Goal: Task Accomplishment & Management: Manage account settings

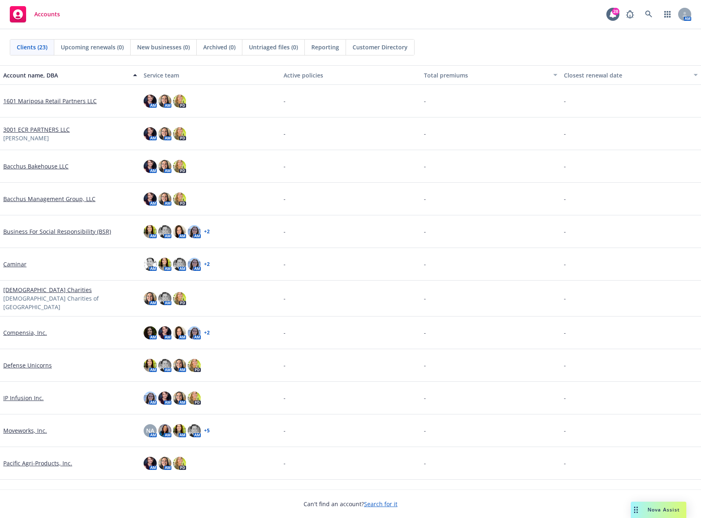
click at [38, 361] on link "Defense Unicorns" at bounding box center [27, 365] width 49 height 9
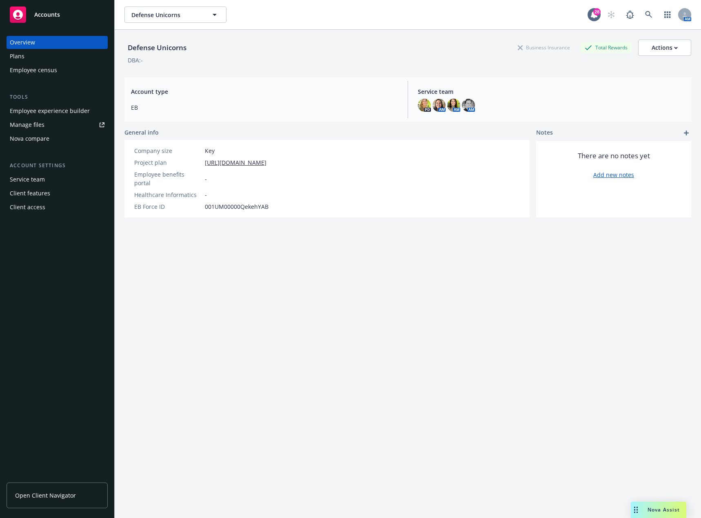
click at [25, 60] on div "Plans" at bounding box center [57, 56] width 95 height 13
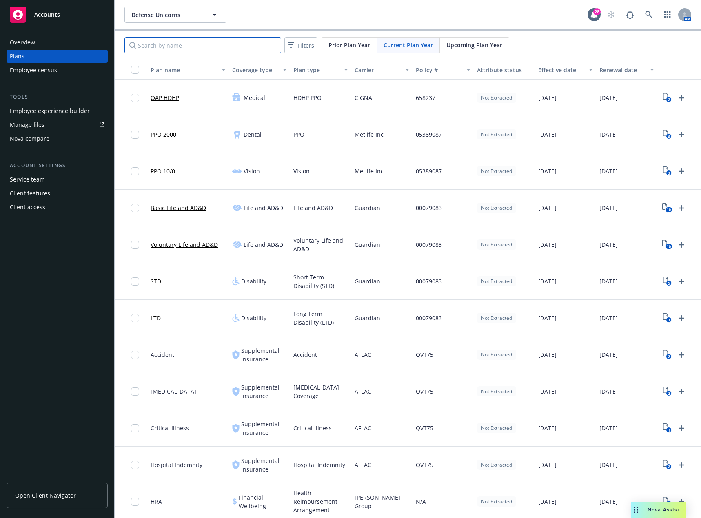
click at [261, 44] on input "Search by name" at bounding box center [202, 45] width 157 height 16
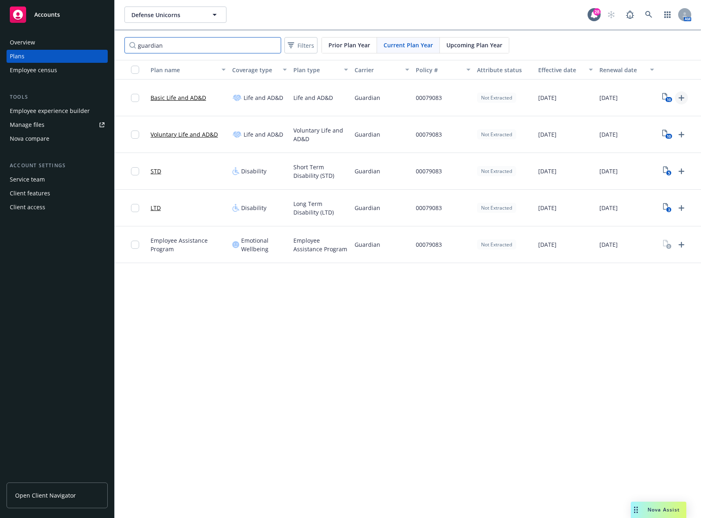
type input "guardian"
click at [682, 95] on icon "Upload Plan Documents" at bounding box center [682, 98] width 10 height 10
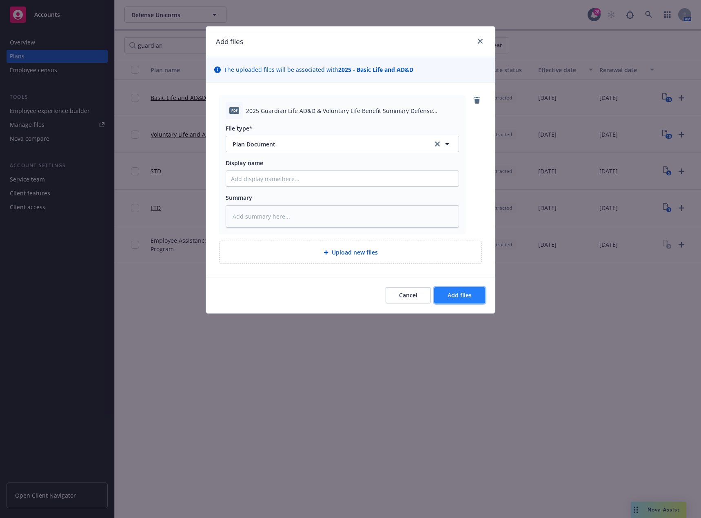
click at [468, 295] on span "Add files" at bounding box center [460, 295] width 24 height 8
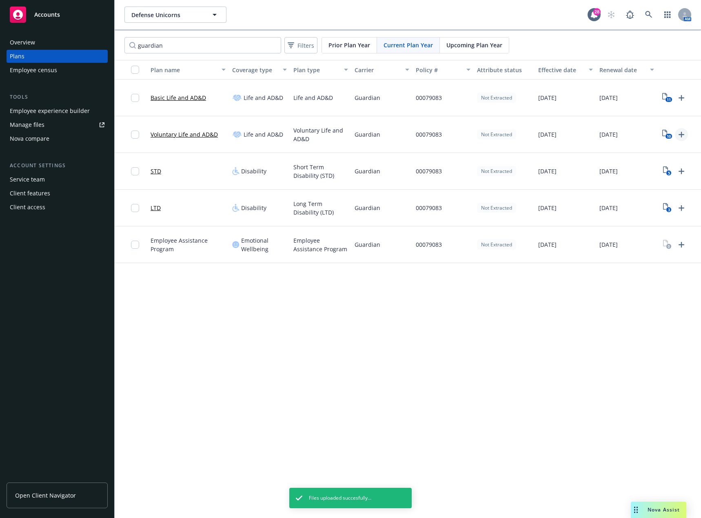
click at [680, 134] on icon "Upload Plan Documents" at bounding box center [682, 135] width 6 height 6
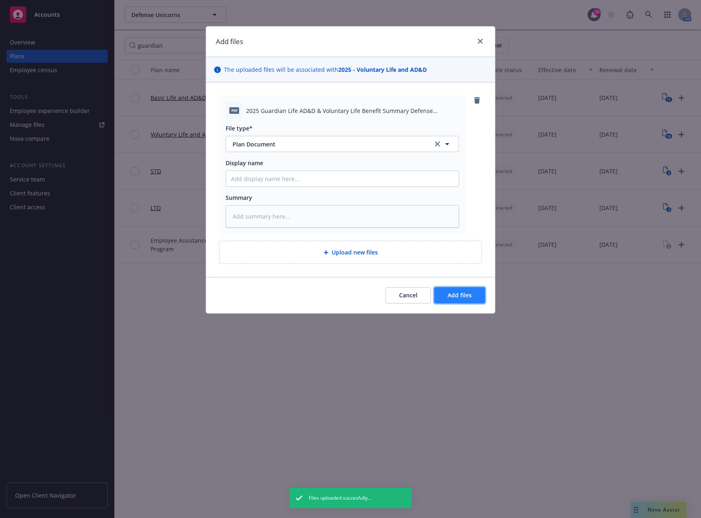
click at [451, 289] on button "Add files" at bounding box center [459, 295] width 51 height 16
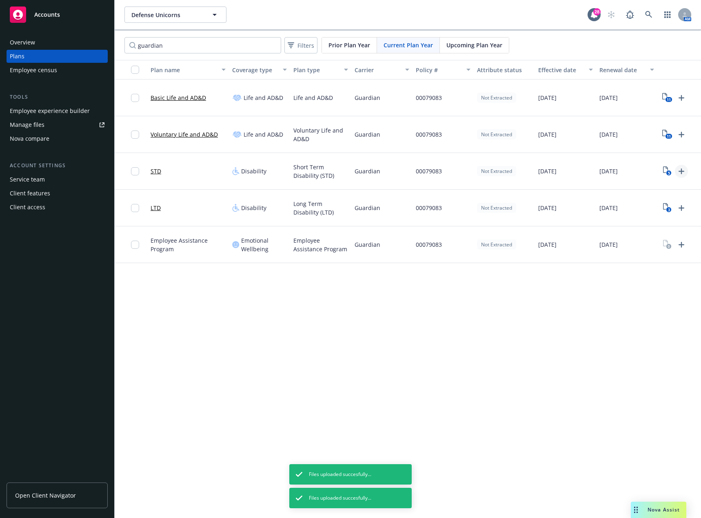
click at [679, 172] on icon "Upload Plan Documents" at bounding box center [682, 172] width 10 height 10
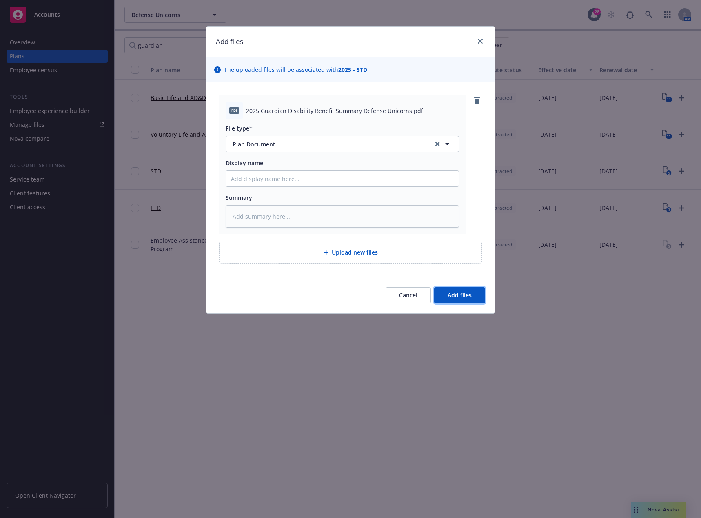
click at [455, 289] on button "Add files" at bounding box center [459, 295] width 51 height 16
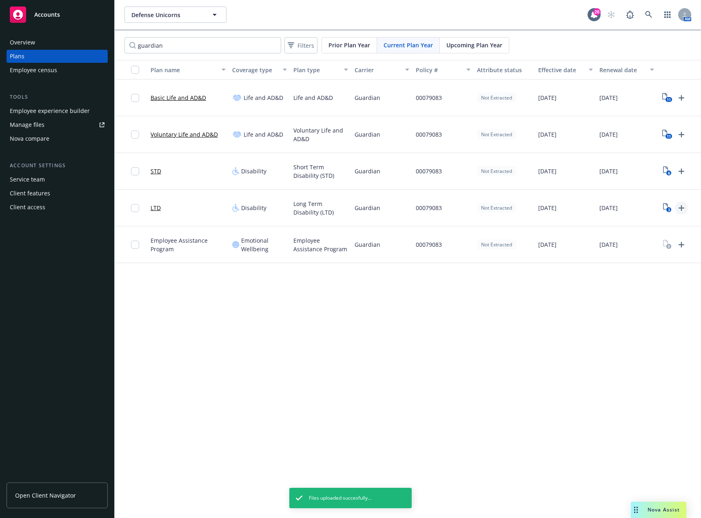
click at [683, 207] on icon "Upload Plan Documents" at bounding box center [682, 208] width 10 height 10
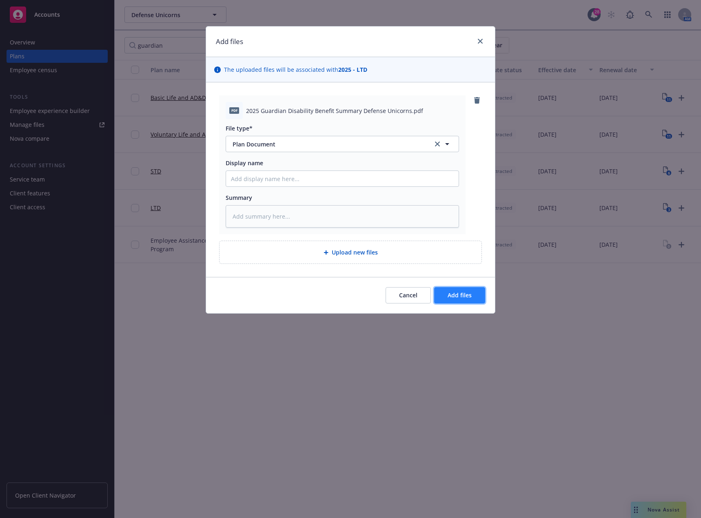
click at [455, 292] on span "Add files" at bounding box center [460, 295] width 24 height 8
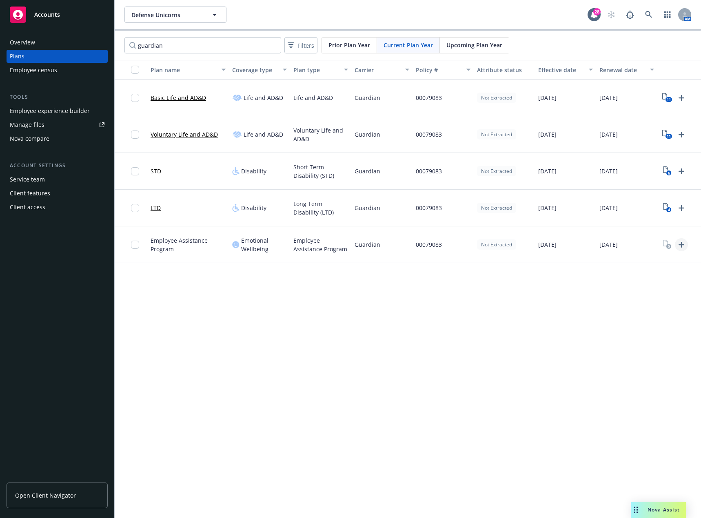
click at [680, 244] on icon "Upload Plan Documents" at bounding box center [682, 245] width 6 height 6
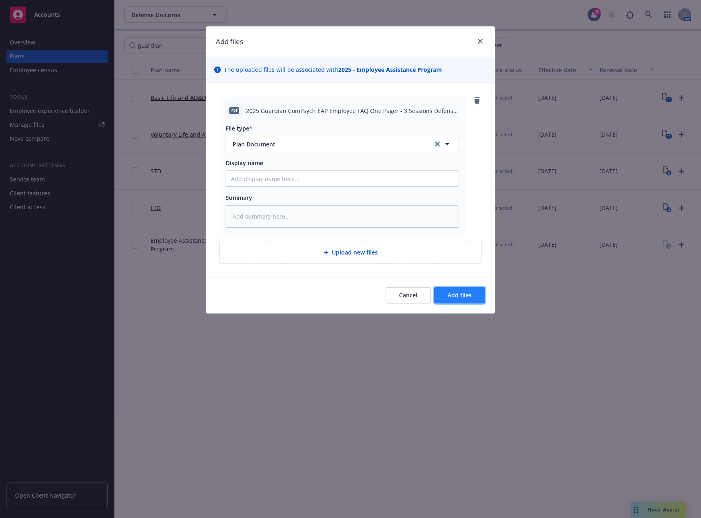
click at [451, 288] on button "Add files" at bounding box center [459, 295] width 51 height 16
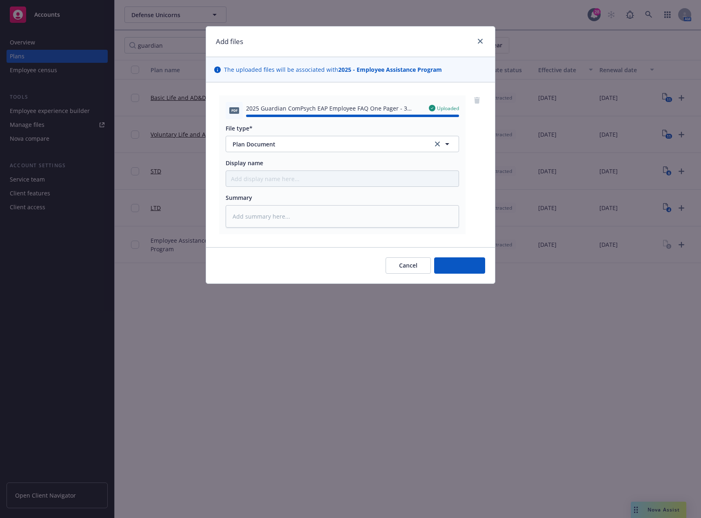
type textarea "x"
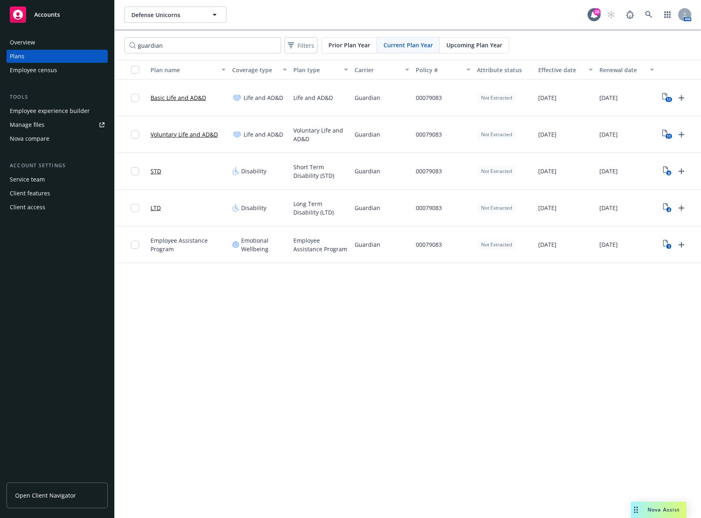
click at [62, 111] on div "Employee experience builder" at bounding box center [50, 110] width 80 height 13
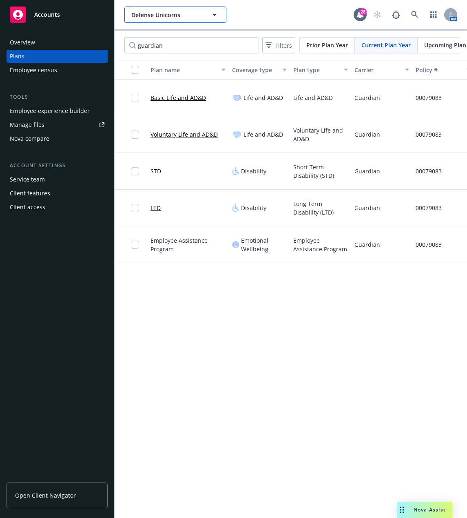
click at [210, 14] on icon "button" at bounding box center [215, 15] width 10 height 10
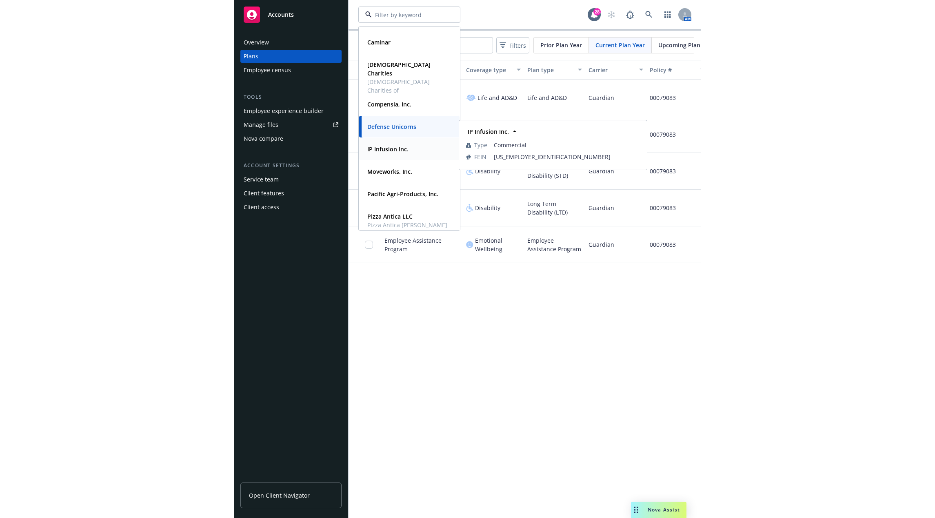
scroll to position [163, 0]
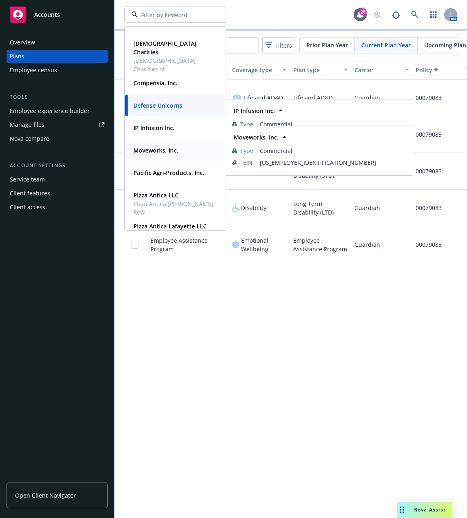
click at [177, 149] on strong "Moveworks, Inc." at bounding box center [155, 151] width 45 height 8
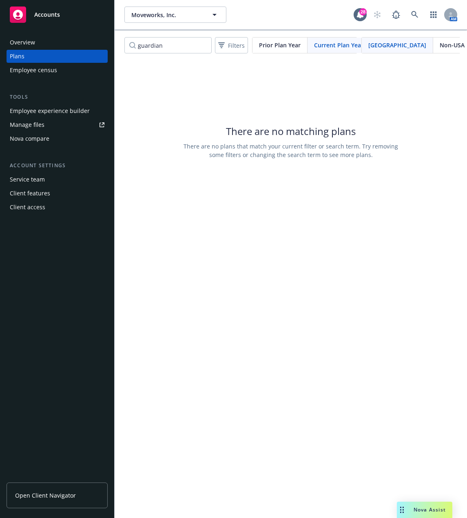
click at [397, 44] on div "Upcoming Plan Year" at bounding box center [405, 46] width 69 height 16
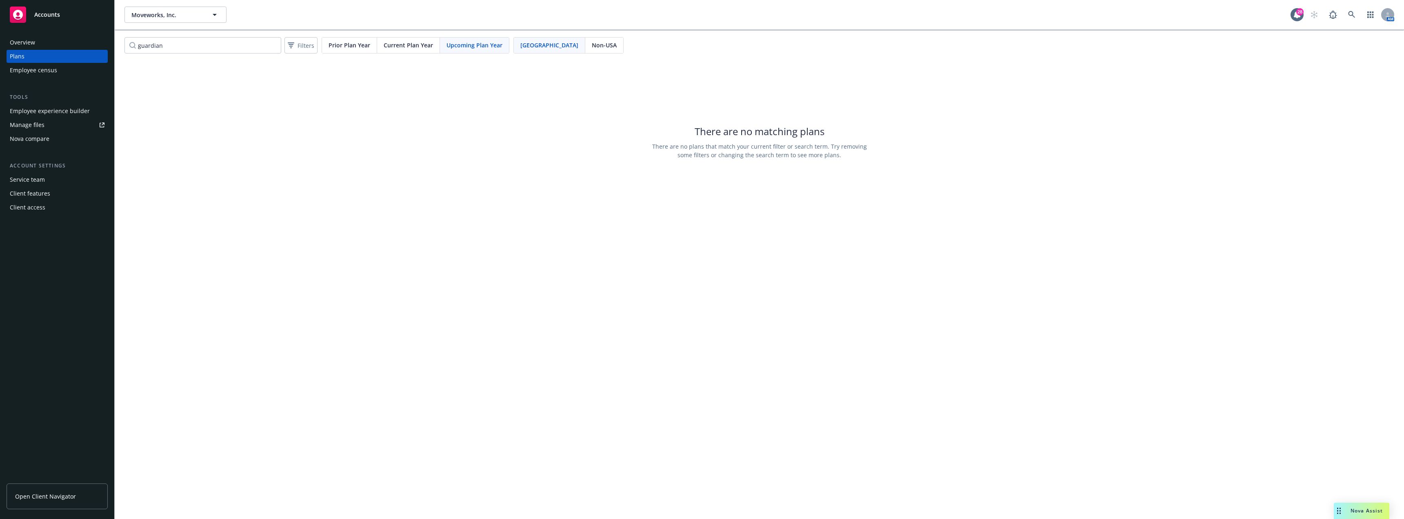
click at [53, 42] on div "Overview" at bounding box center [57, 42] width 95 height 13
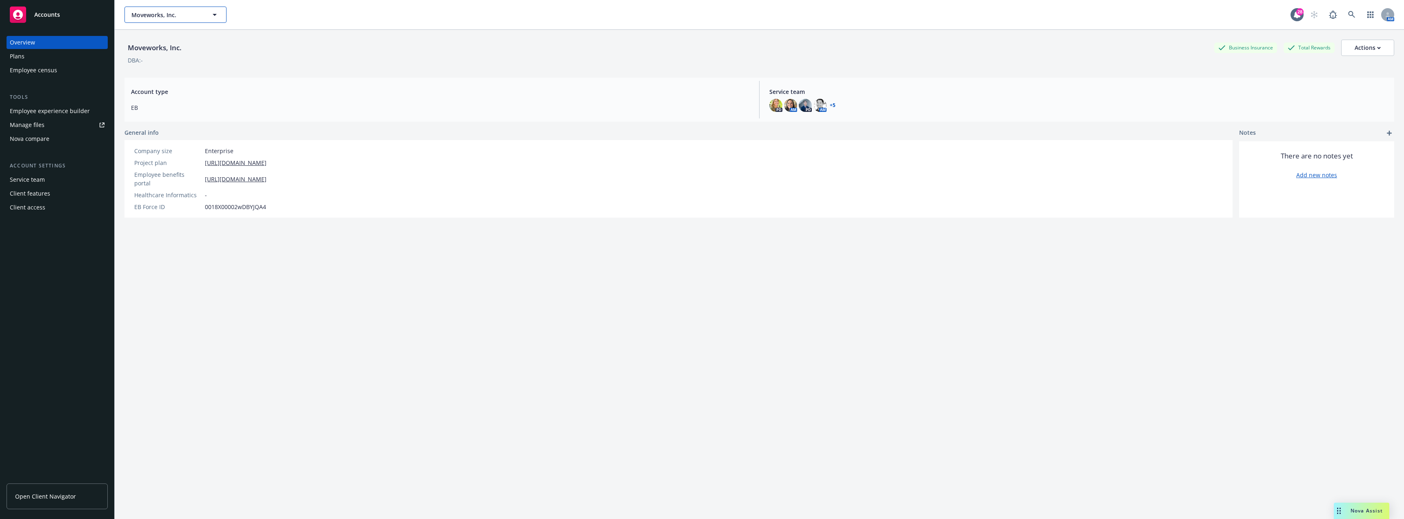
click at [210, 14] on icon "button" at bounding box center [215, 15] width 10 height 10
click at [701, 13] on icon at bounding box center [1351, 14] width 7 height 7
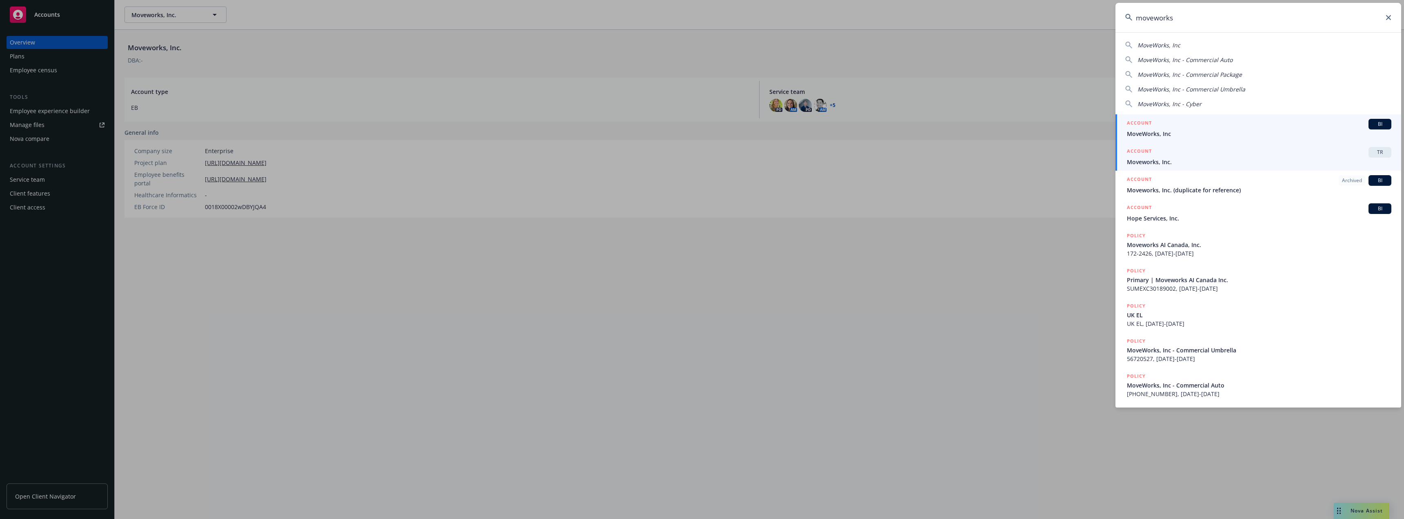
type input "moveworks"
click at [701, 153] on h5 "ACCOUNT" at bounding box center [1139, 152] width 25 height 10
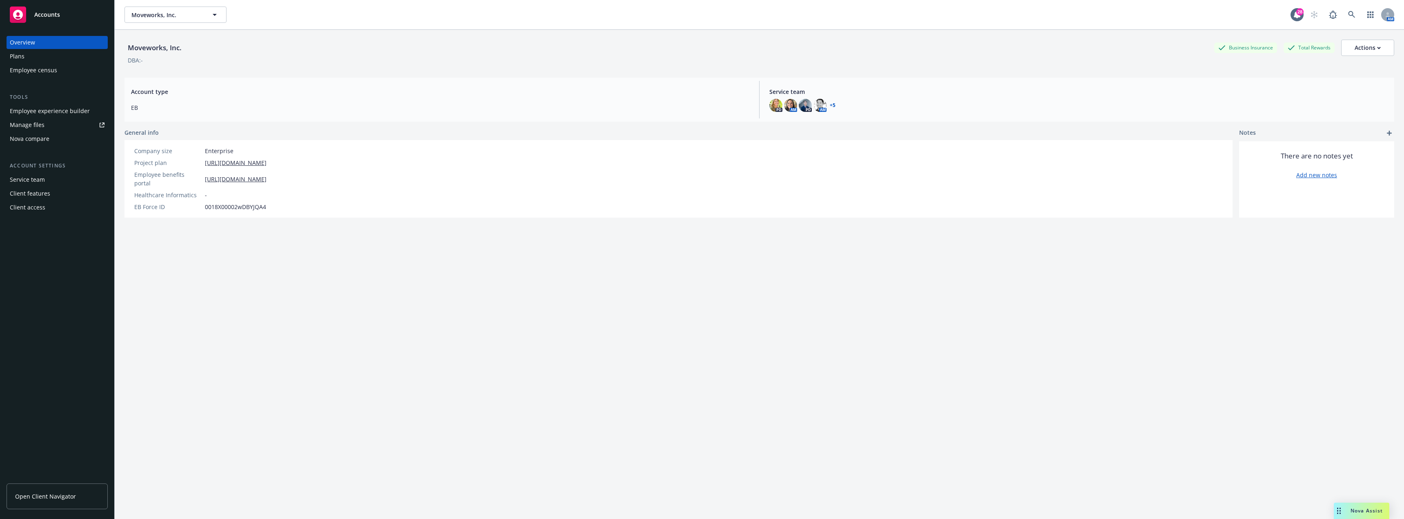
click at [61, 58] on div "Plans" at bounding box center [57, 56] width 95 height 13
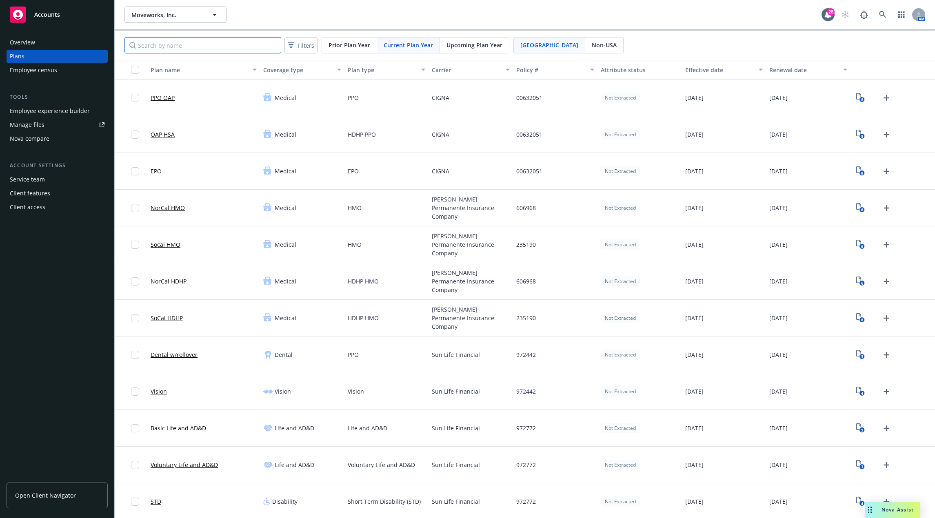
click at [226, 47] on input "Search by name" at bounding box center [202, 45] width 157 height 16
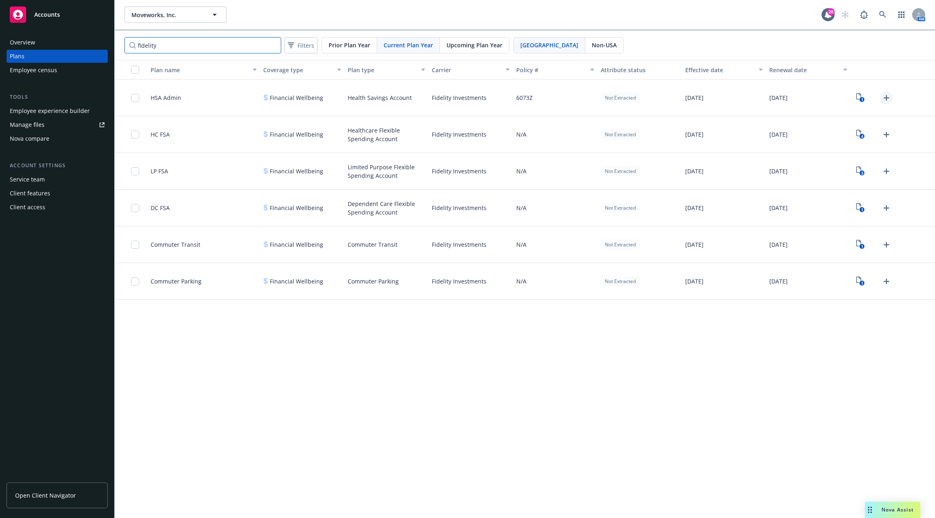
type input "fidelity"
click at [701, 96] on icon "Upload Plan Documents" at bounding box center [887, 98] width 10 height 10
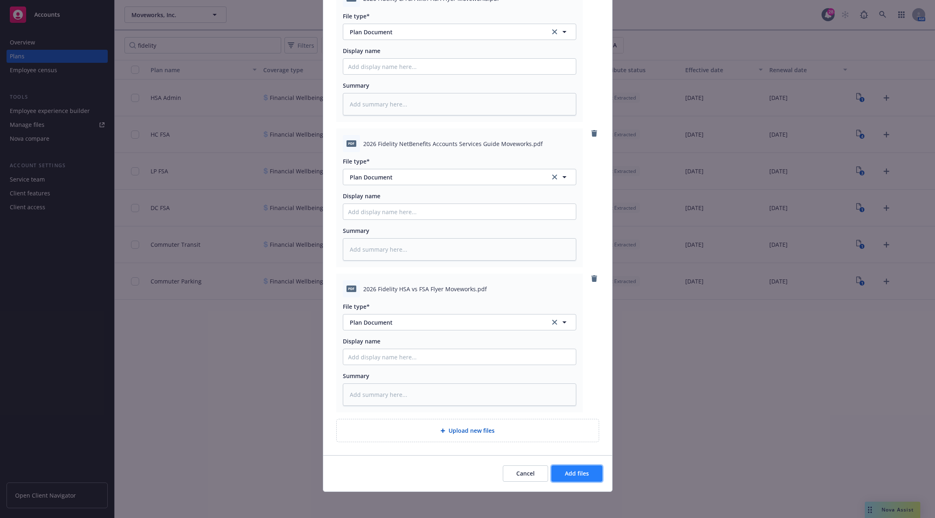
click at [581, 473] on span "Add files" at bounding box center [577, 474] width 24 height 8
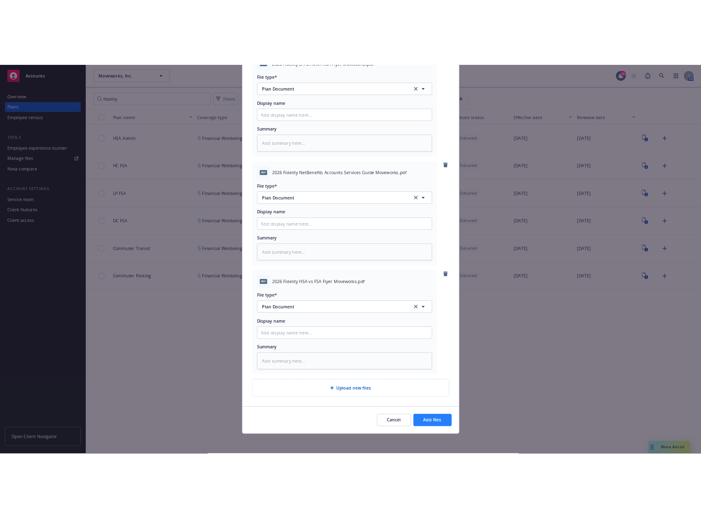
scroll to position [82, 0]
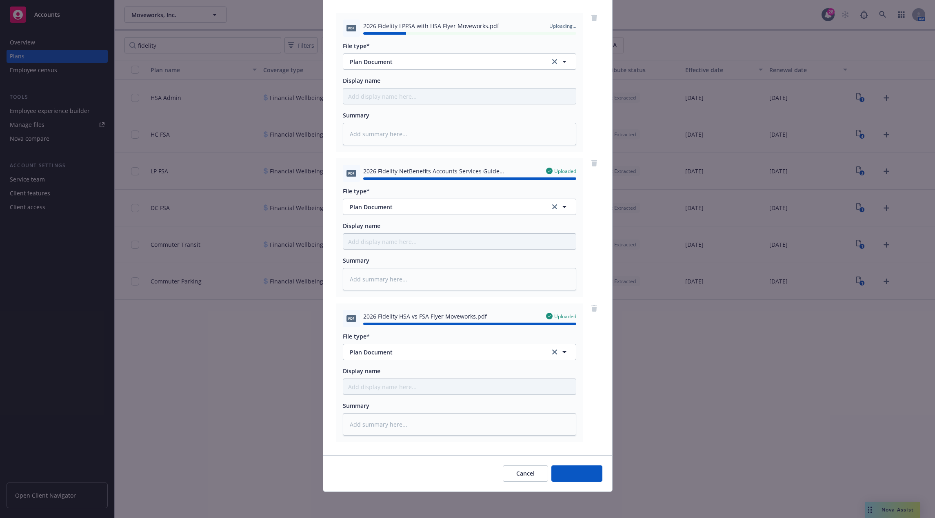
type textarea "x"
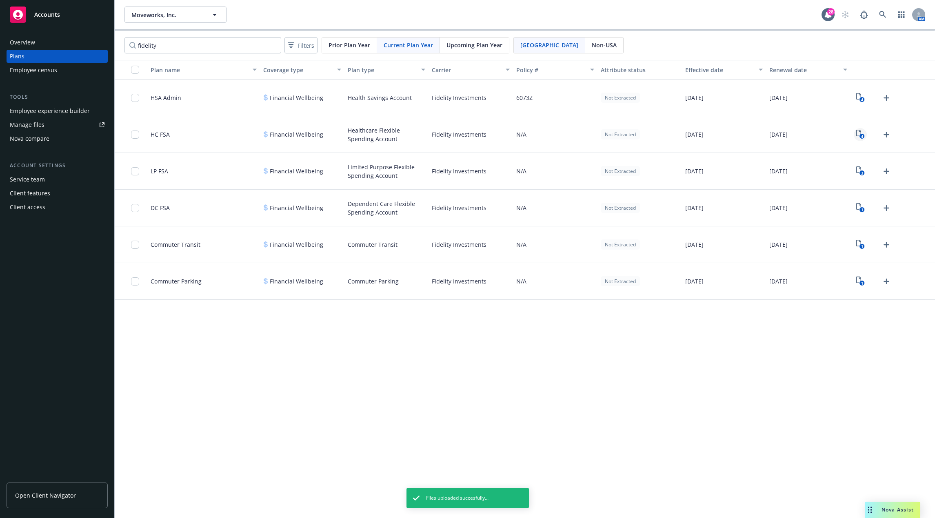
click at [701, 137] on icon "4" at bounding box center [860, 134] width 9 height 9
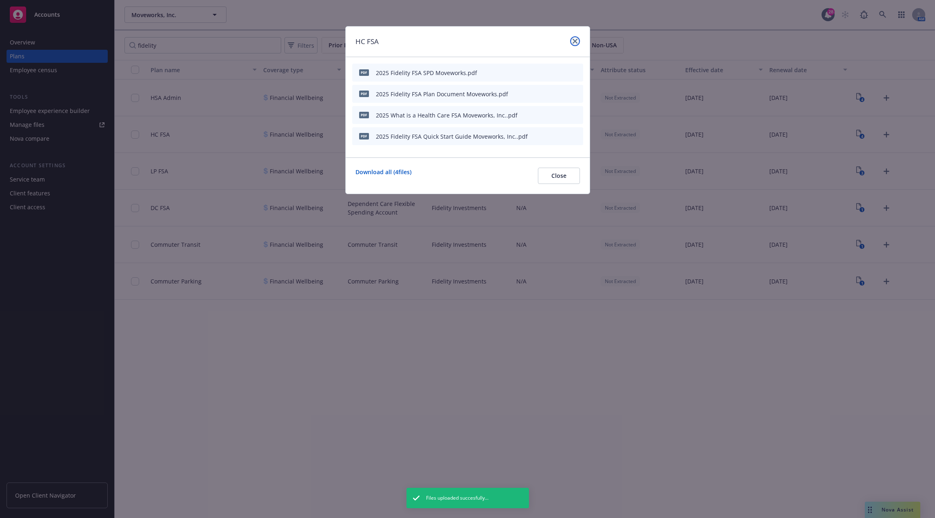
click at [575, 42] on icon "close" at bounding box center [575, 41] width 5 height 5
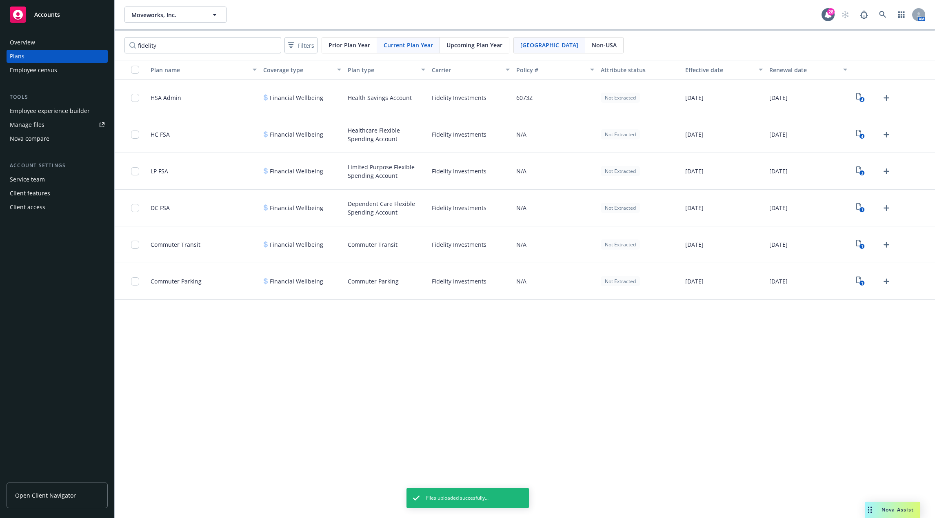
click at [471, 47] on span "Upcoming Plan Year" at bounding box center [474, 45] width 56 height 9
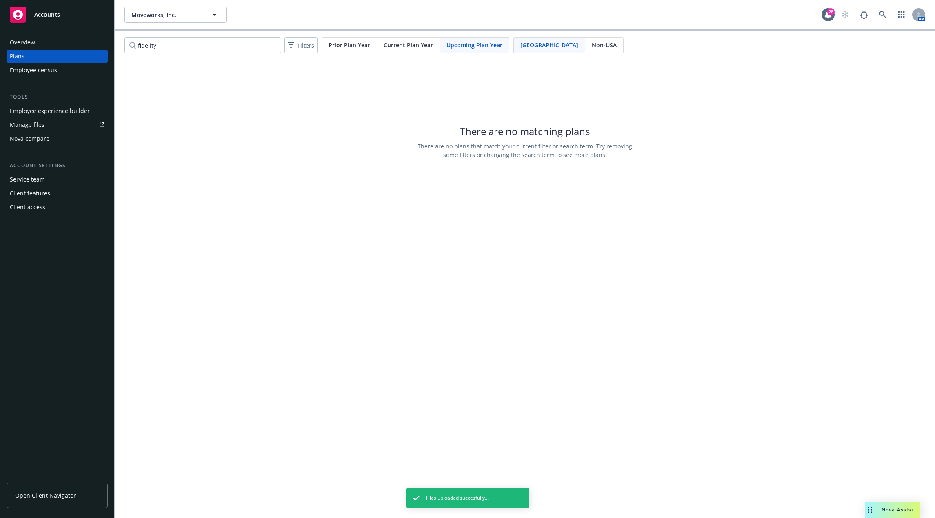
click at [389, 45] on span "Current Plan Year" at bounding box center [408, 45] width 49 height 9
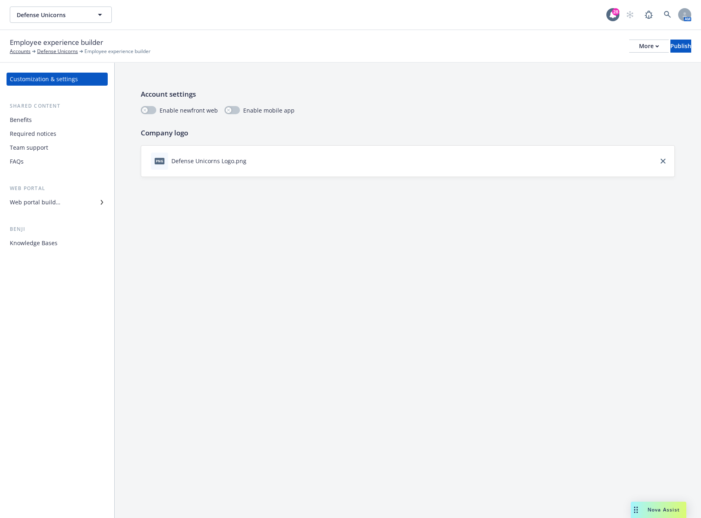
click at [42, 118] on div "Benefits" at bounding box center [57, 119] width 95 height 13
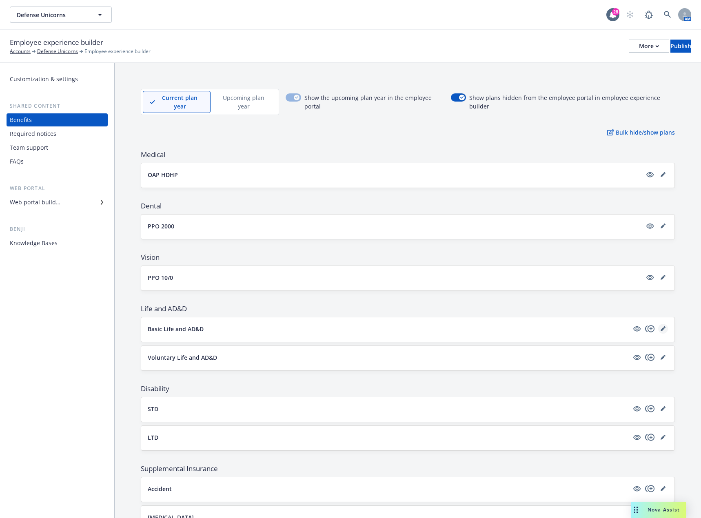
click at [661, 329] on icon "editPencil" at bounding box center [663, 329] width 4 height 4
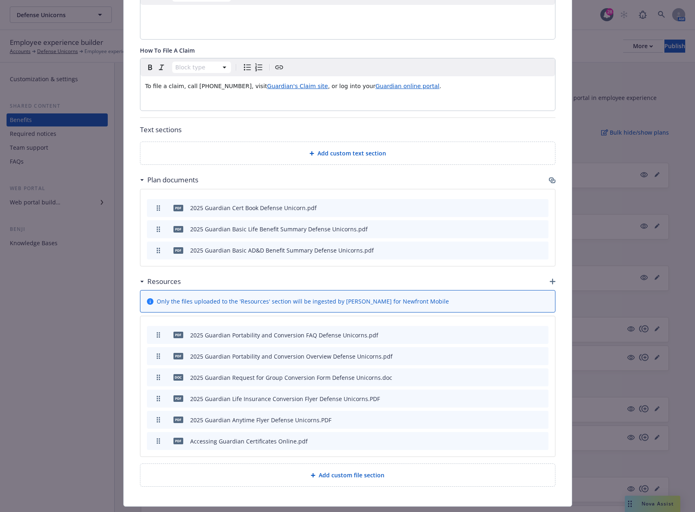
scroll to position [449, 0]
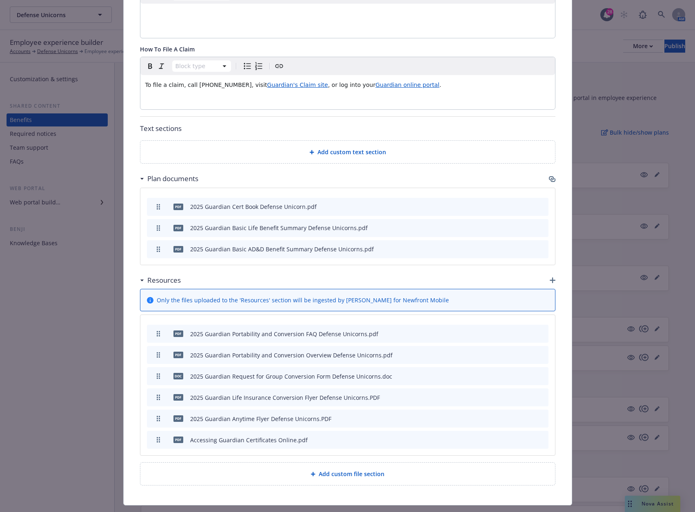
click at [540, 224] on icon "archive file" at bounding box center [541, 227] width 6 height 7
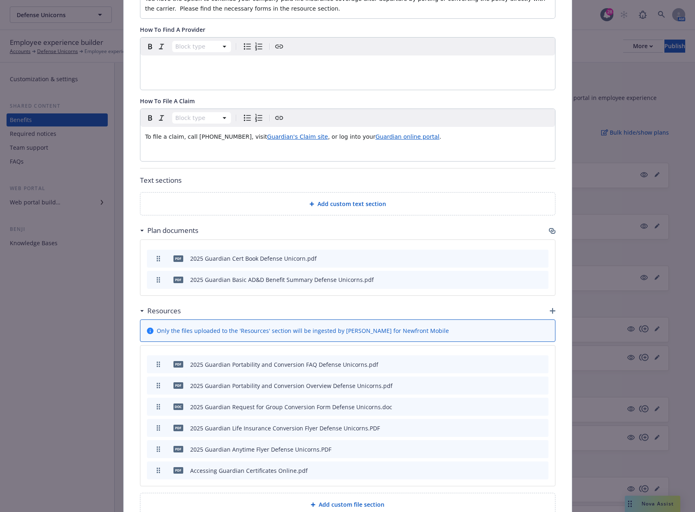
scroll to position [428, 0]
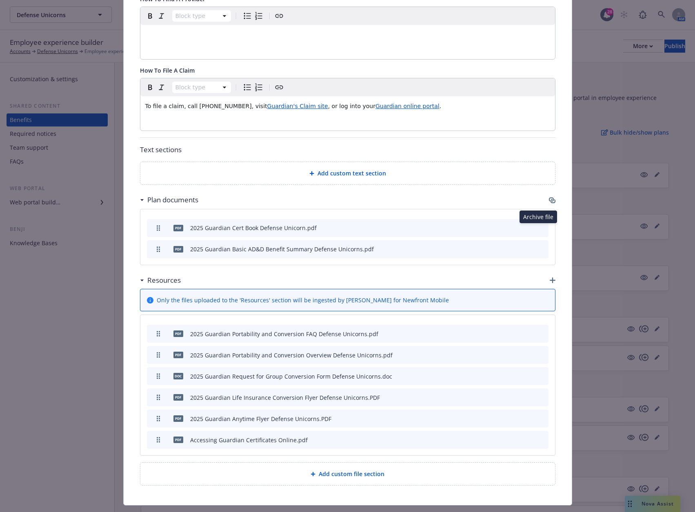
click at [538, 245] on icon "archive file" at bounding box center [541, 248] width 6 height 7
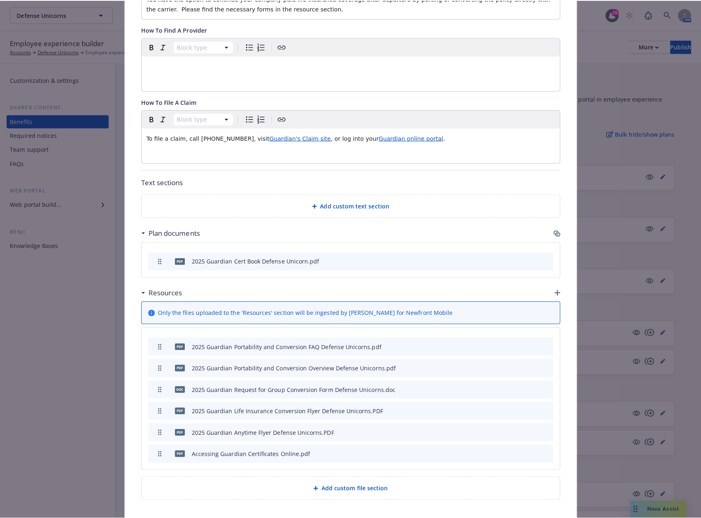
scroll to position [407, 0]
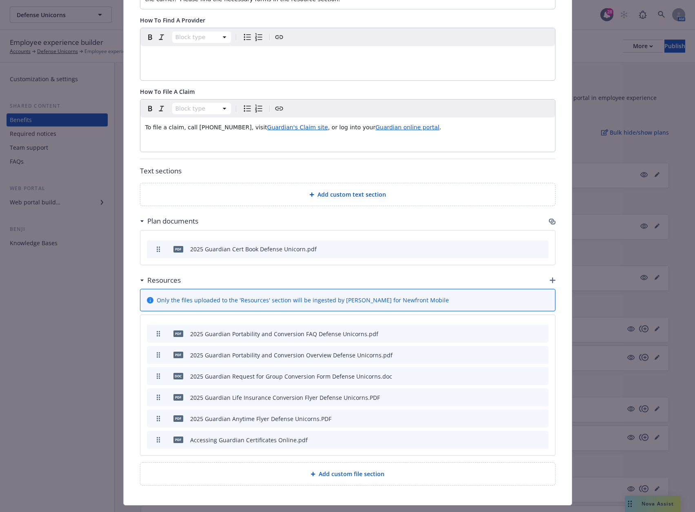
click at [550, 219] on icon "button" at bounding box center [551, 221] width 5 height 4
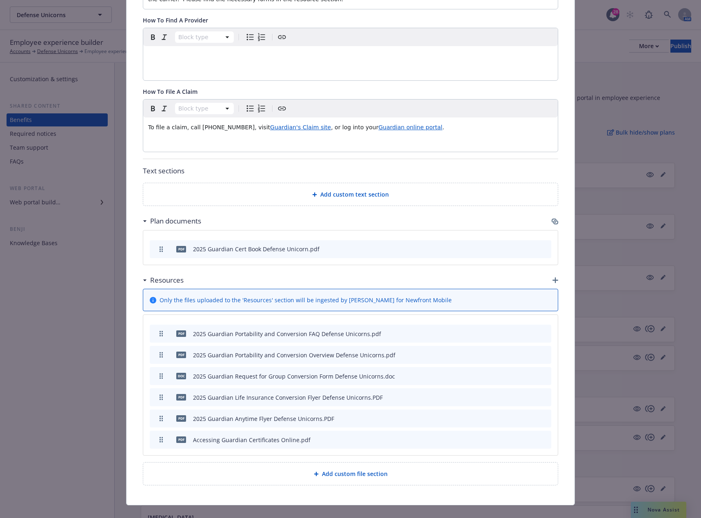
scroll to position [401, 0]
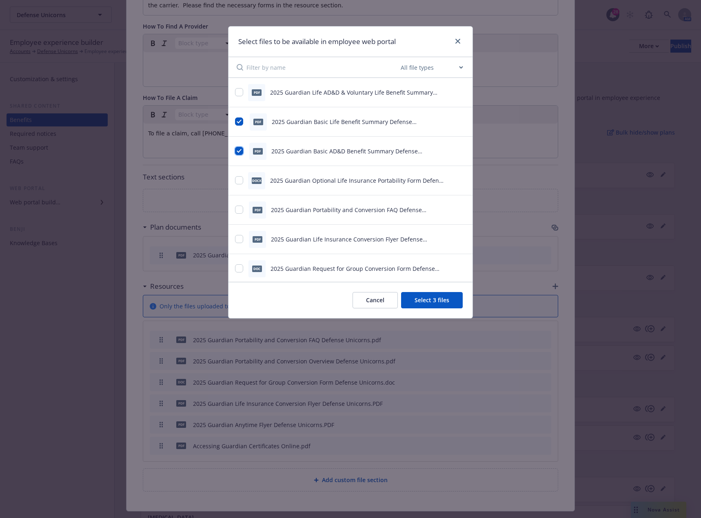
click at [240, 151] on input "checkbox" at bounding box center [239, 151] width 8 height 8
checkbox input "false"
click at [240, 123] on input "checkbox" at bounding box center [239, 122] width 8 height 8
checkbox input "false"
click at [238, 91] on input "checkbox" at bounding box center [239, 92] width 8 height 8
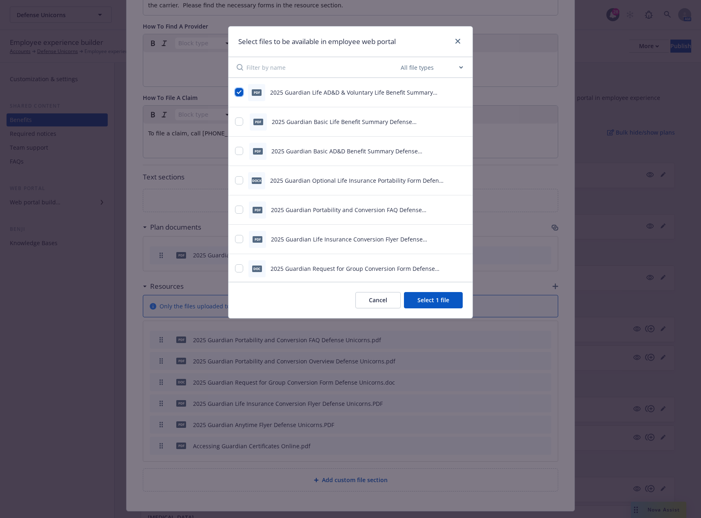
checkbox input "true"
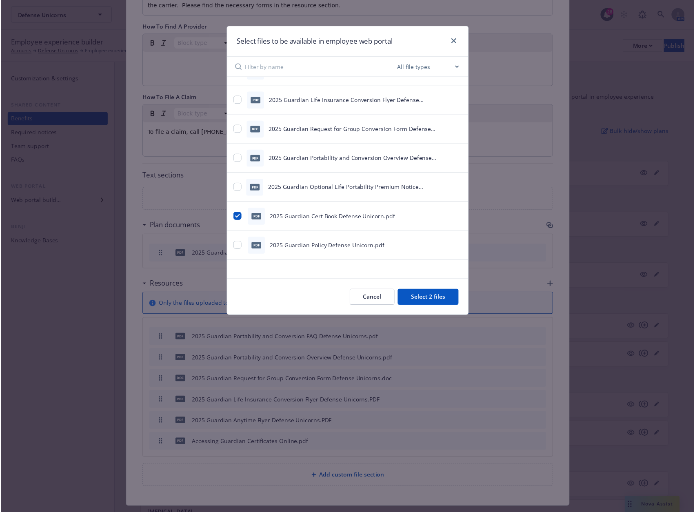
scroll to position [139, 0]
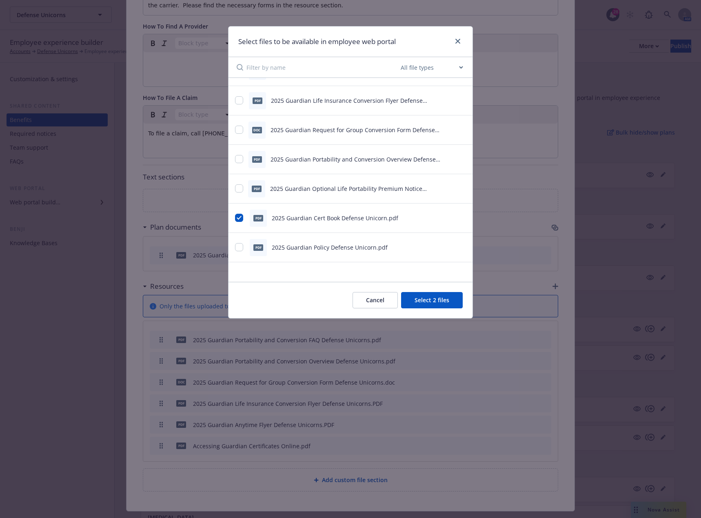
click at [444, 299] on button "Select 2 files" at bounding box center [432, 300] width 62 height 16
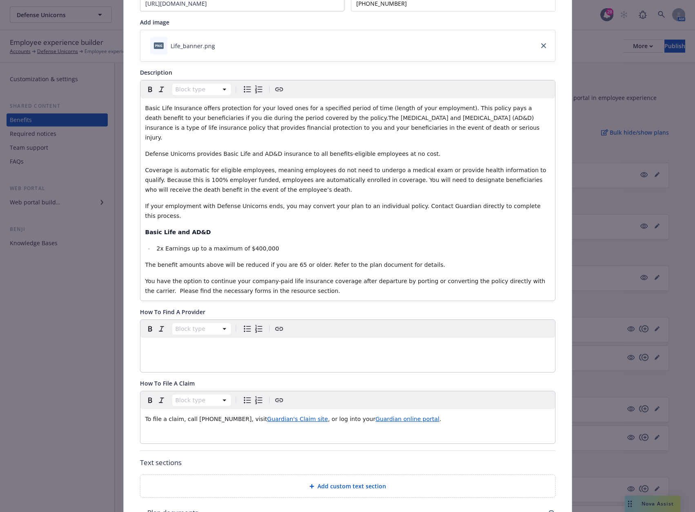
scroll to position [0, 0]
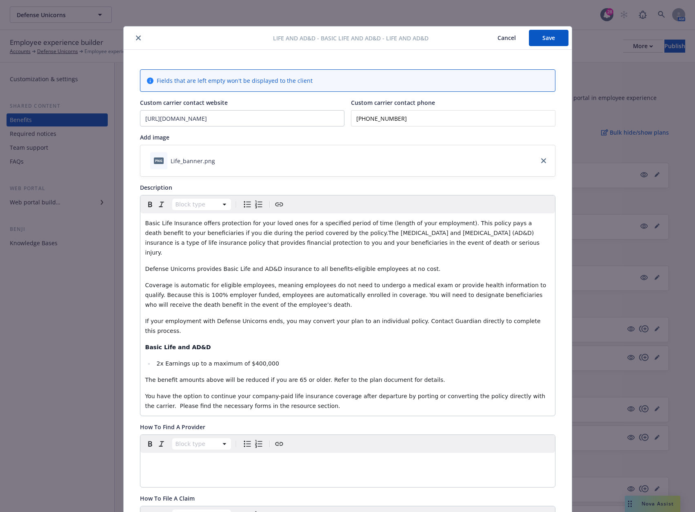
click at [544, 39] on button "Save" at bounding box center [549, 38] width 40 height 16
click at [136, 39] on icon "close" at bounding box center [138, 38] width 5 height 5
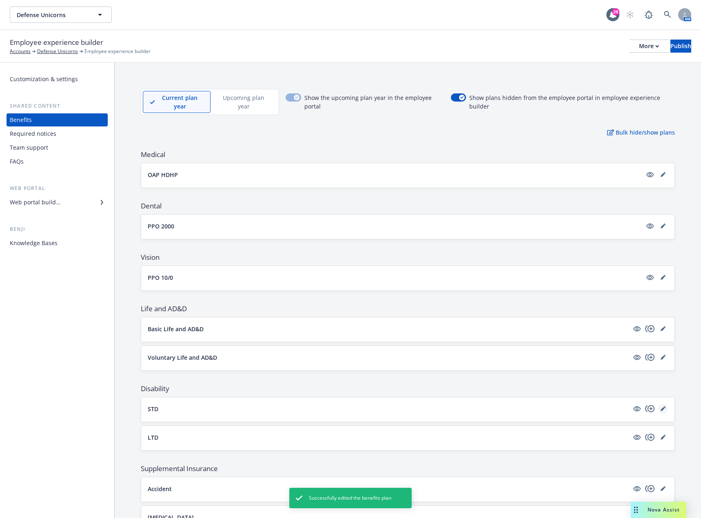
click at [661, 409] on icon "editPencil" at bounding box center [663, 409] width 4 height 4
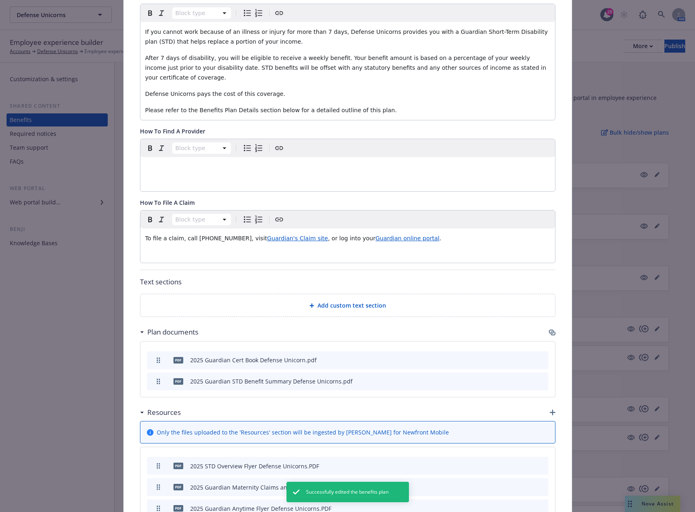
scroll to position [269, 0]
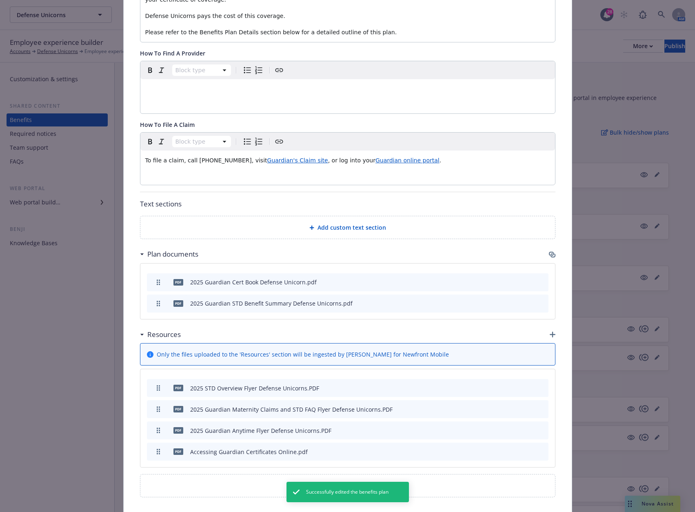
click at [549, 251] on icon "button" at bounding box center [552, 254] width 7 height 7
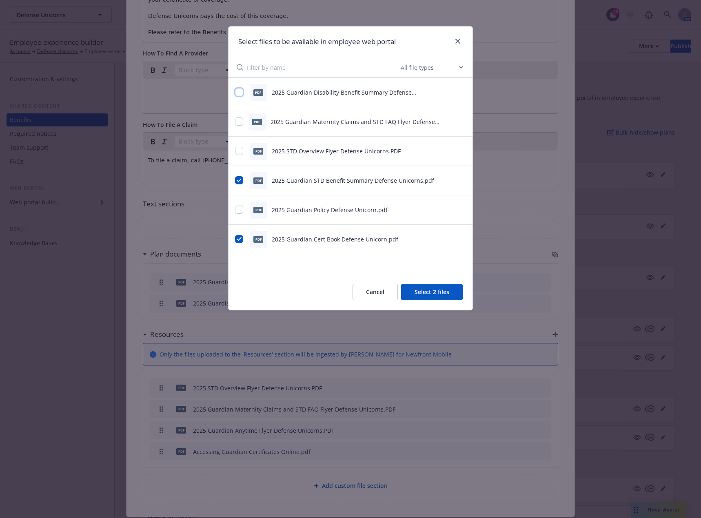
click at [240, 93] on input "checkbox" at bounding box center [239, 92] width 8 height 8
checkbox input "true"
click at [236, 179] on input "checkbox" at bounding box center [239, 180] width 8 height 8
checkbox input "false"
click at [439, 289] on button "Select 2 files" at bounding box center [432, 292] width 62 height 16
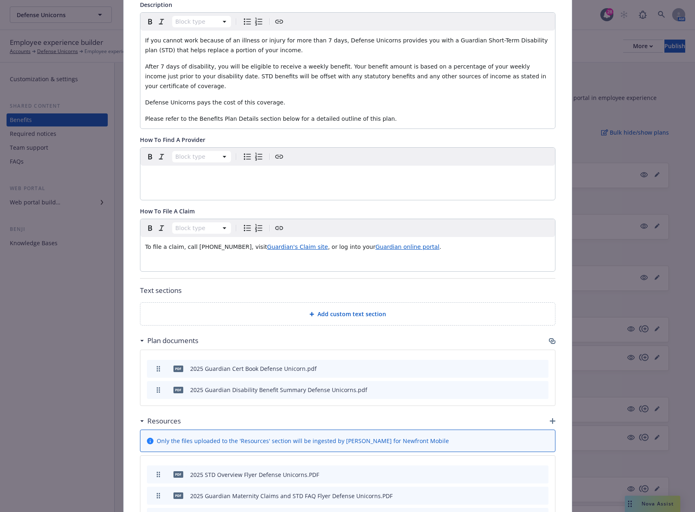
scroll to position [0, 0]
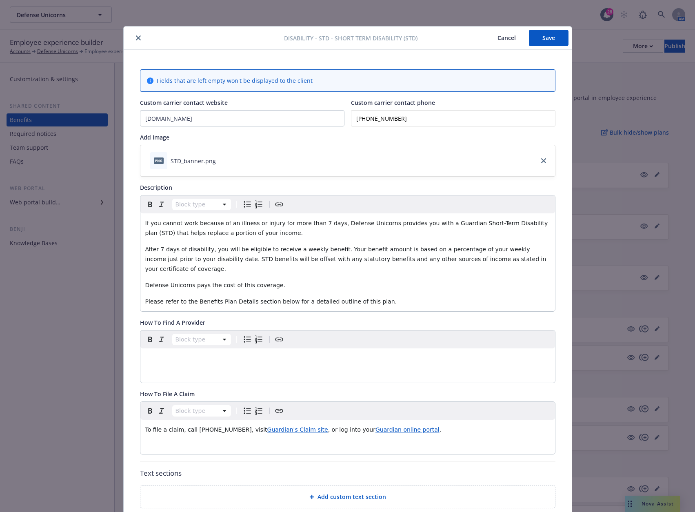
click at [549, 36] on button "Save" at bounding box center [549, 38] width 40 height 16
click at [136, 39] on icon "close" at bounding box center [138, 38] width 5 height 5
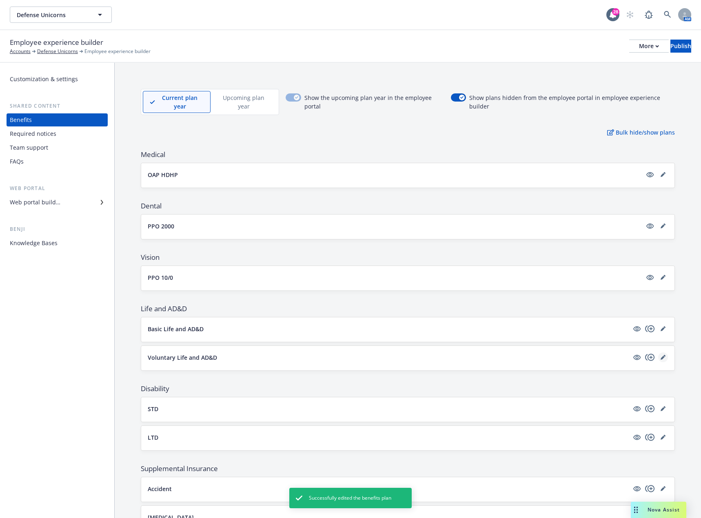
click at [660, 355] on link "editPencil" at bounding box center [663, 358] width 10 height 10
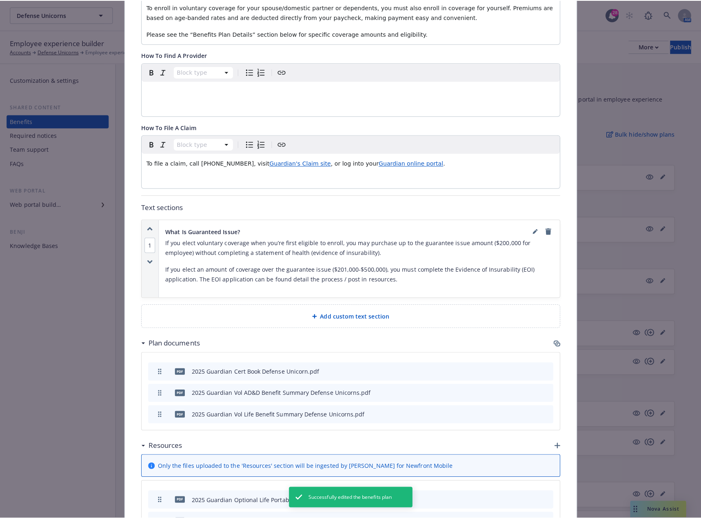
scroll to position [269, 0]
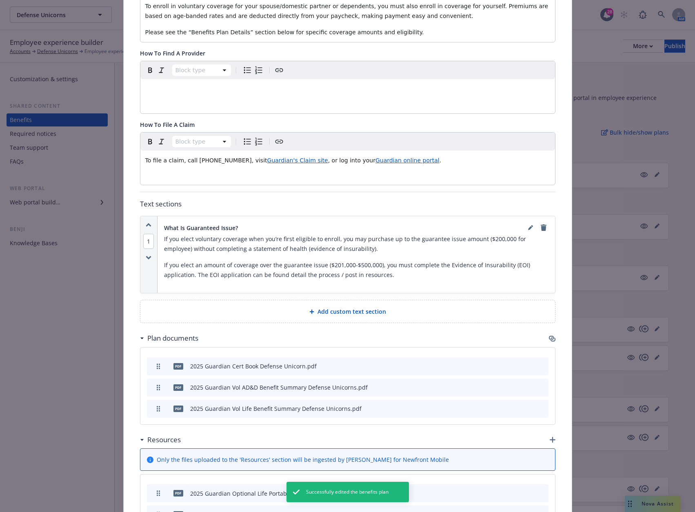
click at [545, 340] on div "Plan documents" at bounding box center [347, 338] width 415 height 17
click at [551, 338] on icon "button" at bounding box center [553, 340] width 5 height 4
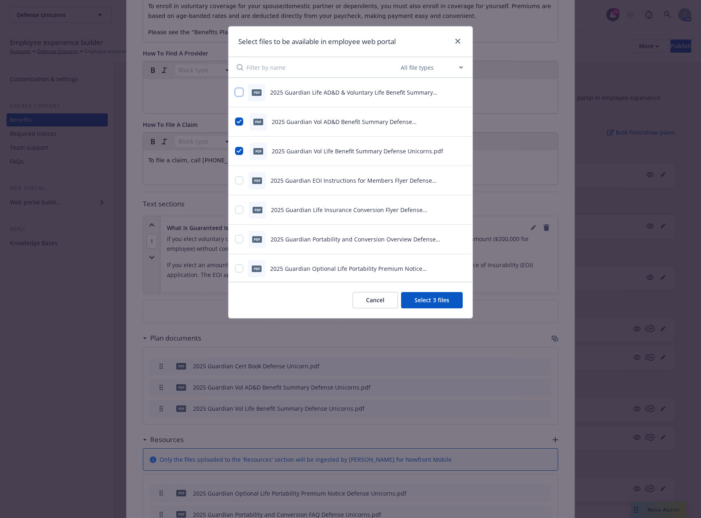
click at [240, 91] on input "checkbox" at bounding box center [239, 92] width 8 height 8
checkbox input "true"
click at [241, 119] on input "checkbox" at bounding box center [239, 122] width 8 height 8
checkbox input "false"
click at [238, 149] on input "checkbox" at bounding box center [239, 151] width 8 height 8
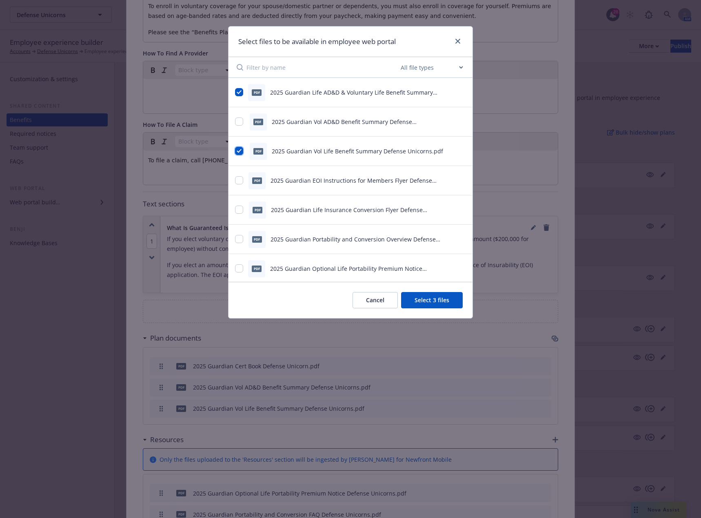
checkbox input "false"
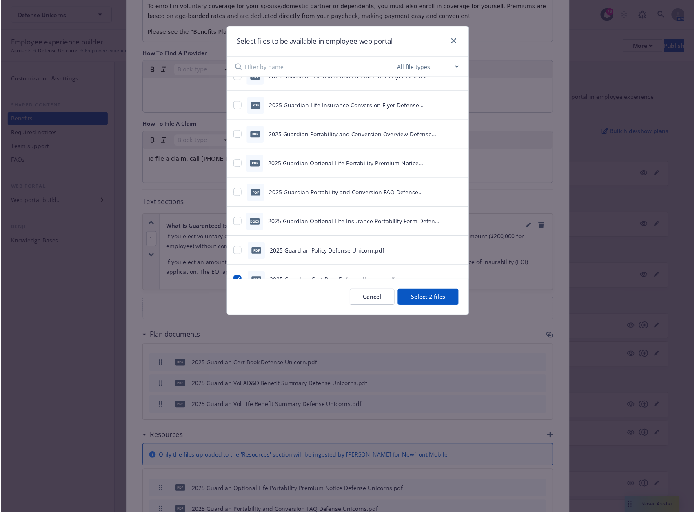
scroll to position [139, 0]
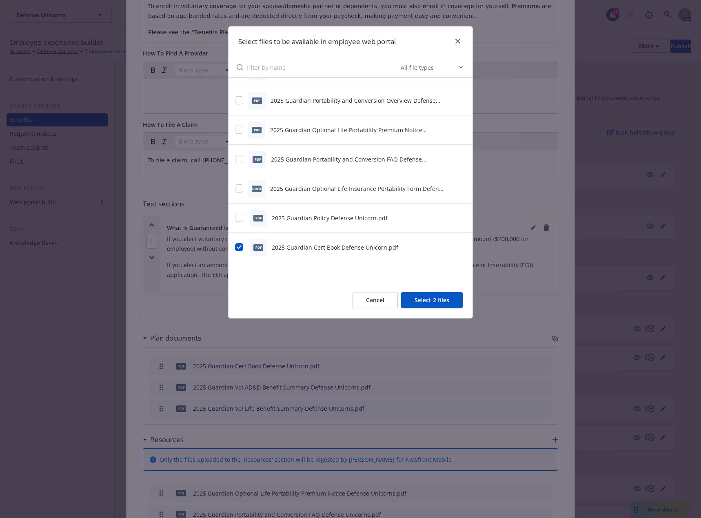
click at [445, 299] on button "Select 2 files" at bounding box center [432, 300] width 62 height 16
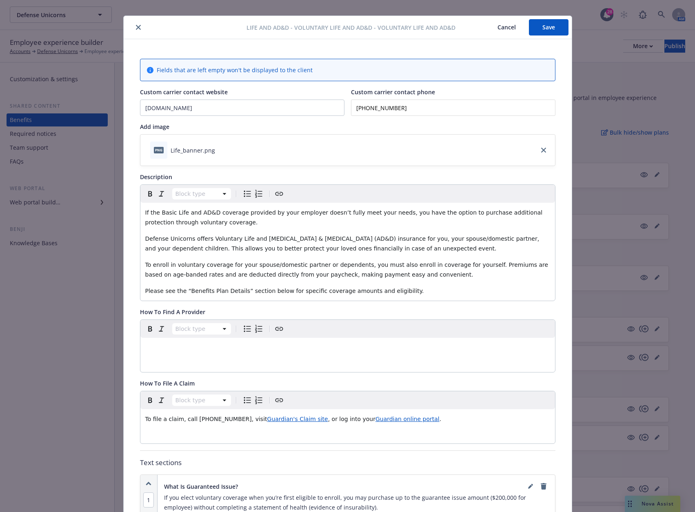
scroll to position [0, 0]
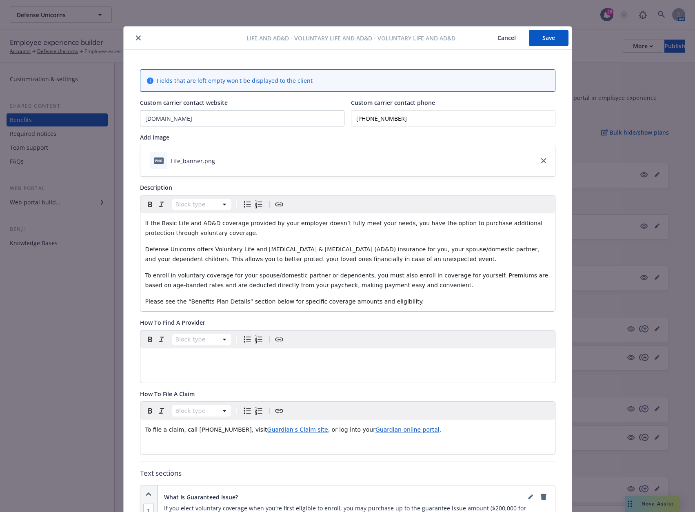
click at [549, 40] on button "Save" at bounding box center [549, 38] width 40 height 16
click at [136, 39] on icon "close" at bounding box center [138, 38] width 5 height 5
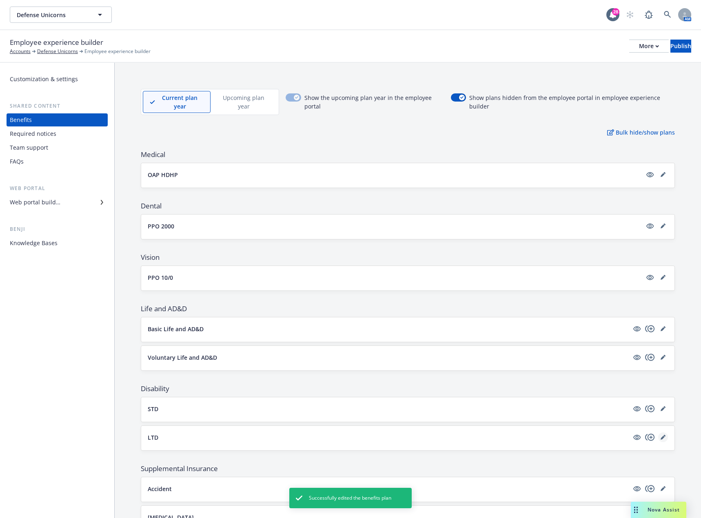
click at [660, 436] on link "editPencil" at bounding box center [663, 438] width 10 height 10
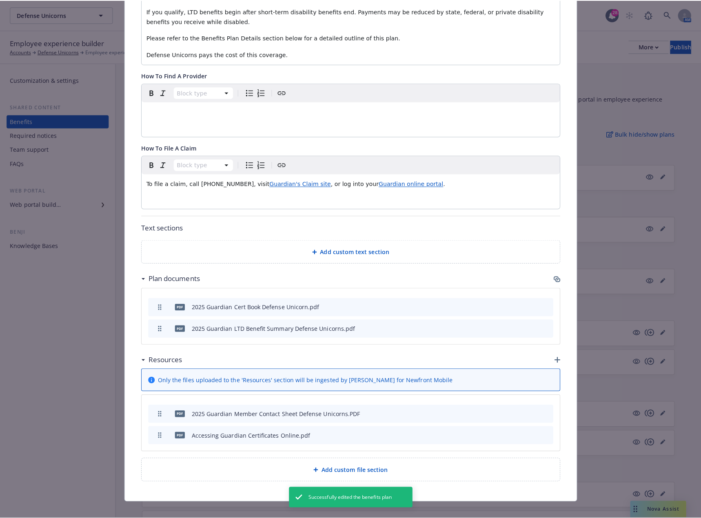
scroll to position [265, 0]
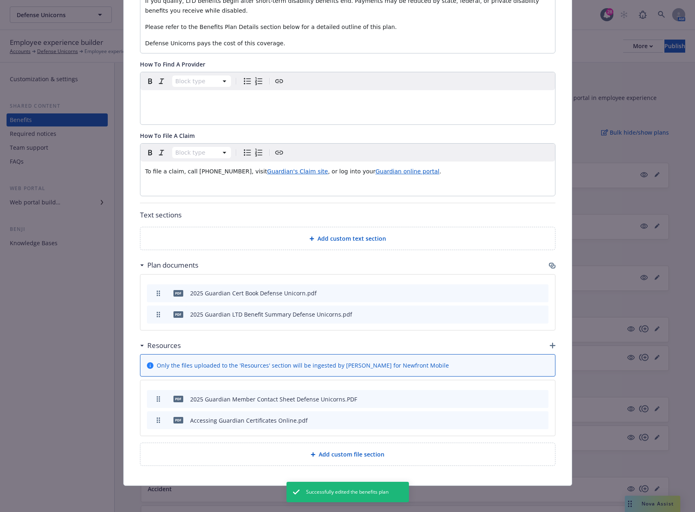
click at [549, 264] on icon "button" at bounding box center [552, 265] width 7 height 7
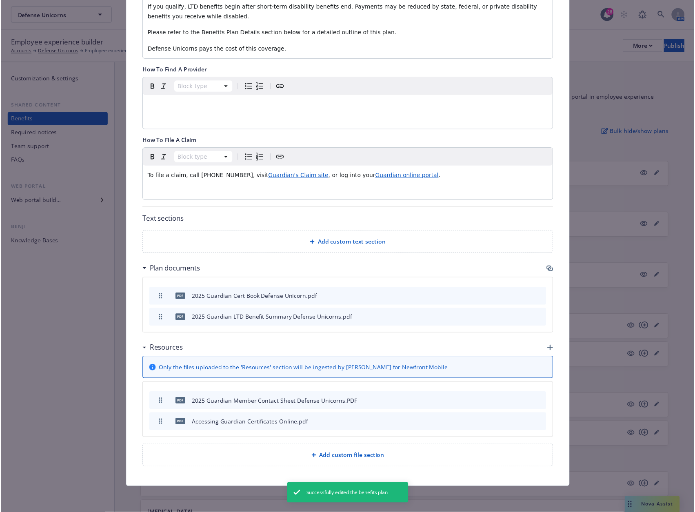
scroll to position [259, 0]
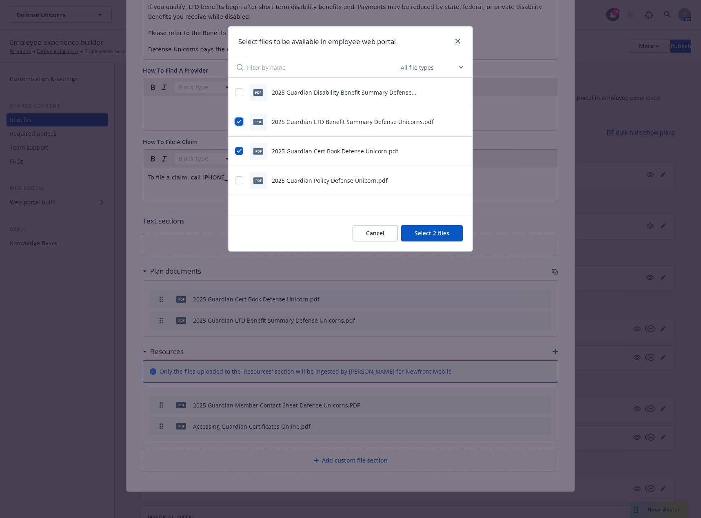
click at [239, 122] on input "checkbox" at bounding box center [239, 122] width 8 height 8
checkbox input "false"
click at [240, 92] on input "checkbox" at bounding box center [239, 92] width 8 height 8
checkbox input "true"
click at [458, 230] on button "Select 2 files" at bounding box center [432, 233] width 62 height 16
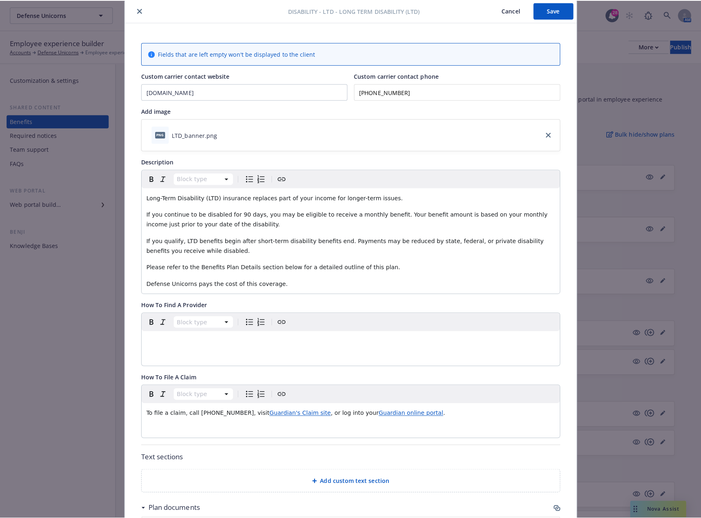
scroll to position [0, 0]
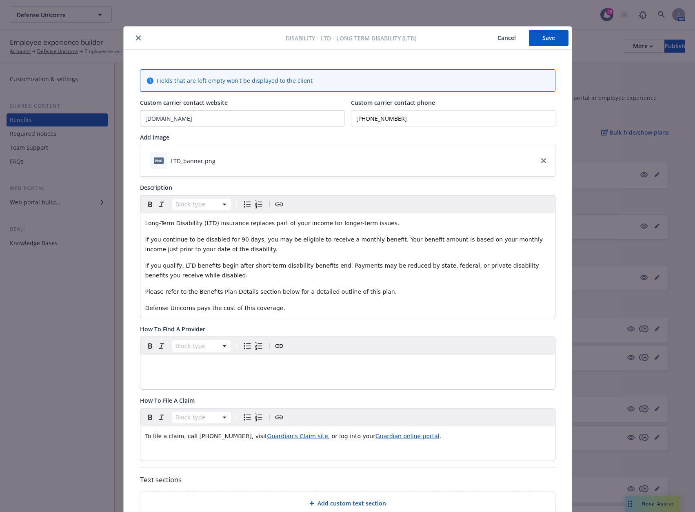
click at [546, 42] on button "Save" at bounding box center [549, 38] width 40 height 16
click at [138, 37] on button "close" at bounding box center [138, 38] width 10 height 10
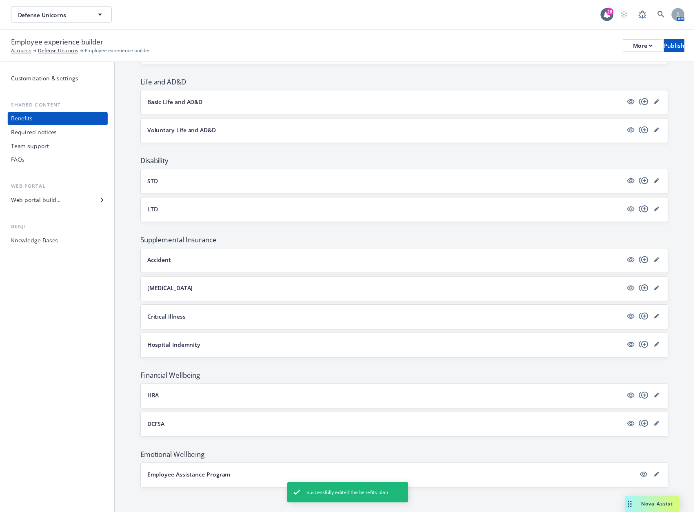
scroll to position [227, 0]
click at [661, 478] on icon "editPencil" at bounding box center [663, 478] width 5 height 5
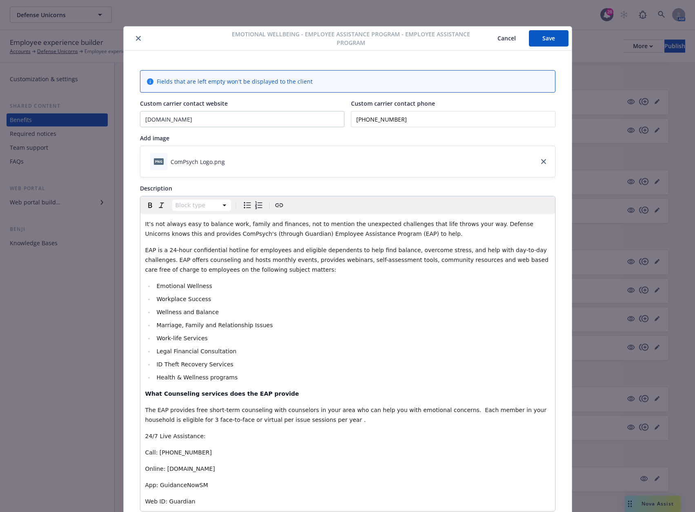
click at [136, 38] on icon "close" at bounding box center [138, 38] width 5 height 5
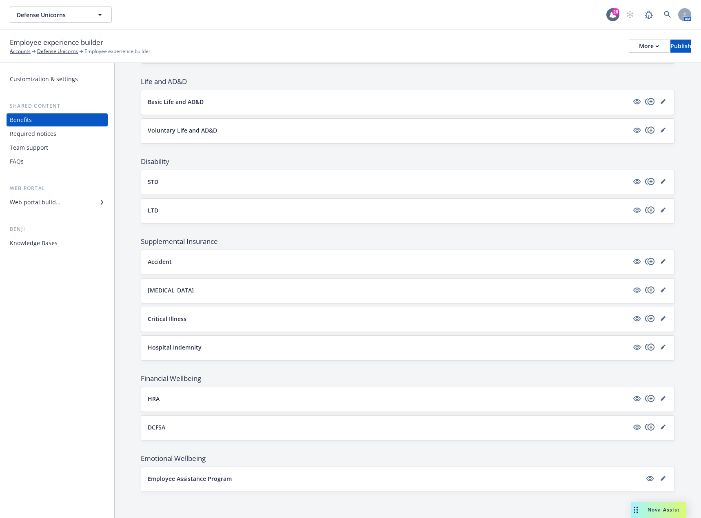
scroll to position [224, 0]
